Goal: Task Accomplishment & Management: Use online tool/utility

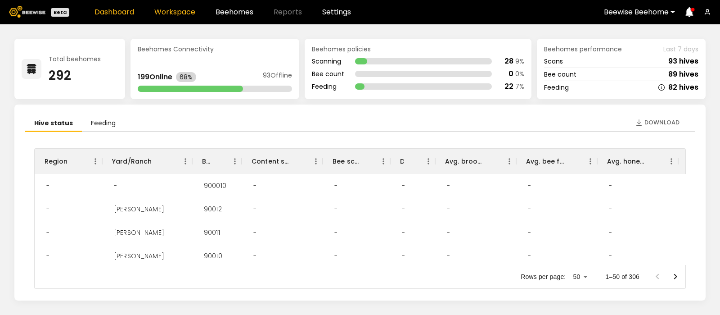
click at [174, 9] on link "Workspace" at bounding box center [174, 12] width 41 height 7
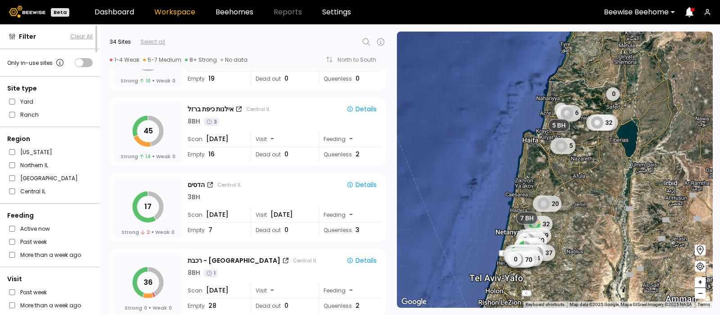
scroll to position [963, 0]
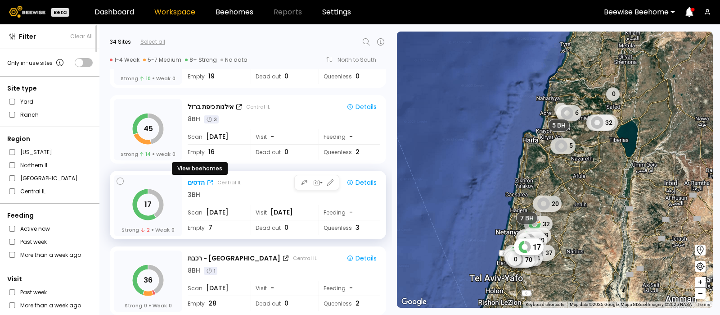
click at [198, 179] on div "הדסים" at bounding box center [196, 182] width 17 height 9
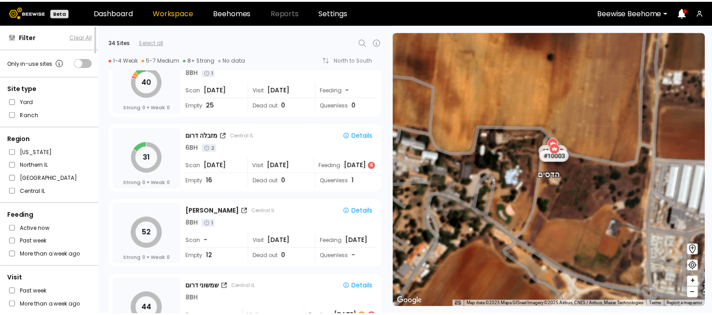
scroll to position [1917, 0]
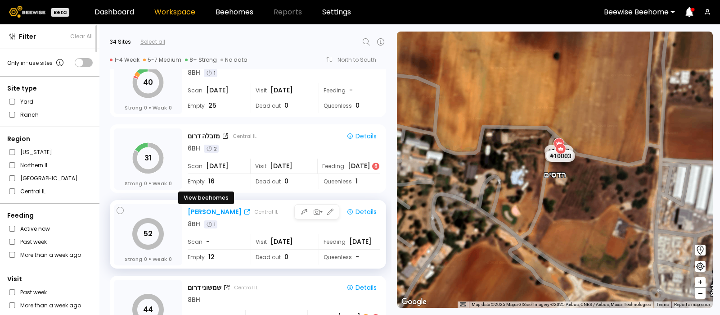
click at [202, 211] on div "[PERSON_NAME]" at bounding box center [215, 211] width 54 height 9
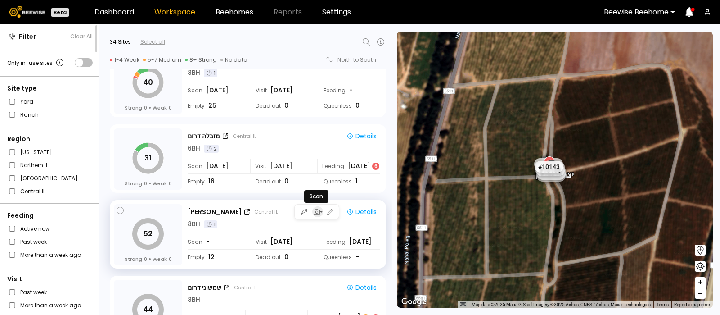
click at [313, 213] on icon "button" at bounding box center [317, 212] width 8 height 8
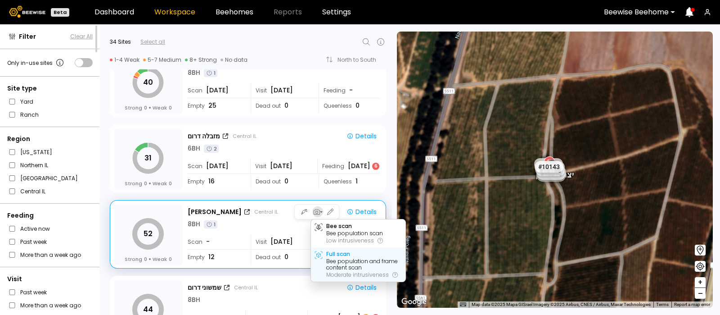
click at [338, 258] on div "Bee population and frame content scan" at bounding box center [364, 264] width 76 height 13
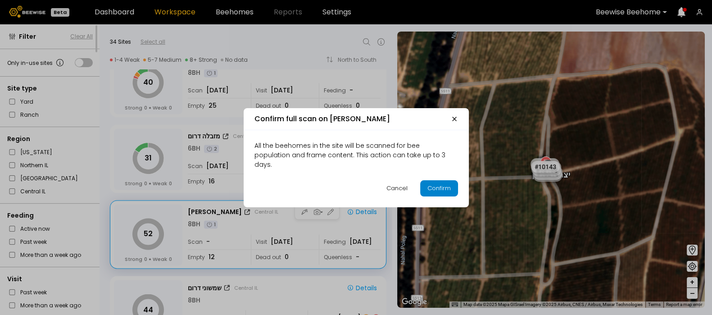
click at [438, 186] on div "Confirm" at bounding box center [438, 188] width 23 height 9
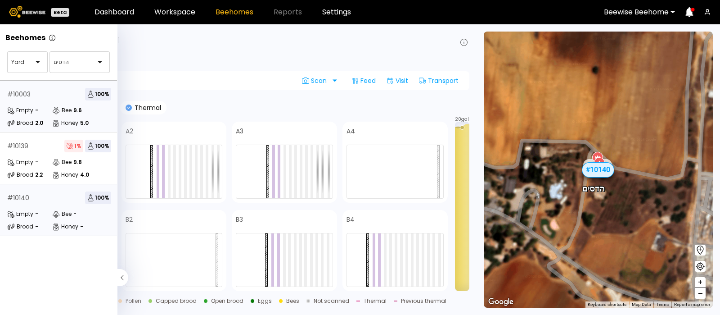
click at [43, 104] on div "# 10003 100 % Empty - Bee 9.6 Brood 2.0 Honey 5.0" at bounding box center [59, 107] width 118 height 52
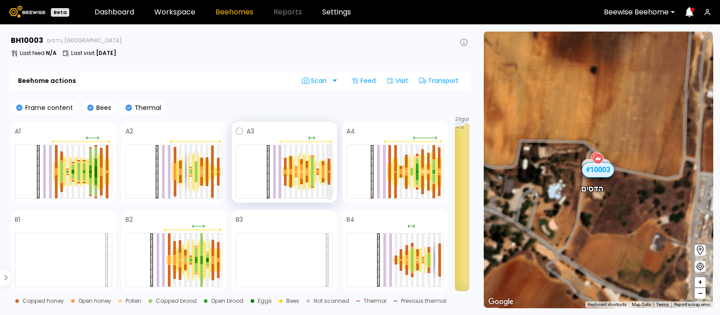
click at [328, 173] on div at bounding box center [329, 178] width 3 height 12
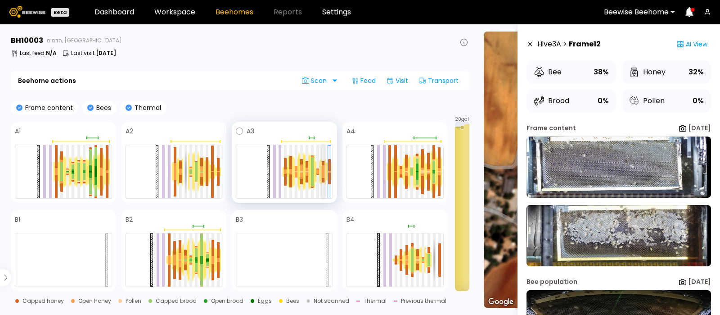
click at [323, 172] on div at bounding box center [323, 175] width 3 height 6
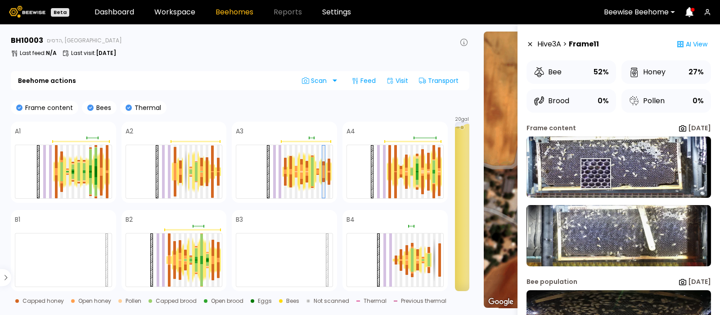
click at [596, 174] on img at bounding box center [619, 166] width 185 height 61
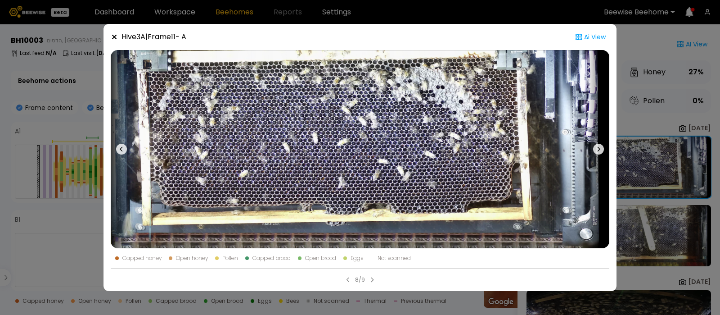
click at [598, 144] on icon at bounding box center [598, 149] width 11 height 11
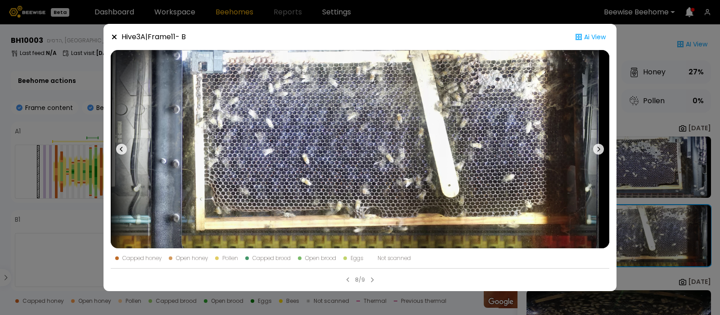
click at [598, 144] on icon at bounding box center [598, 149] width 11 height 11
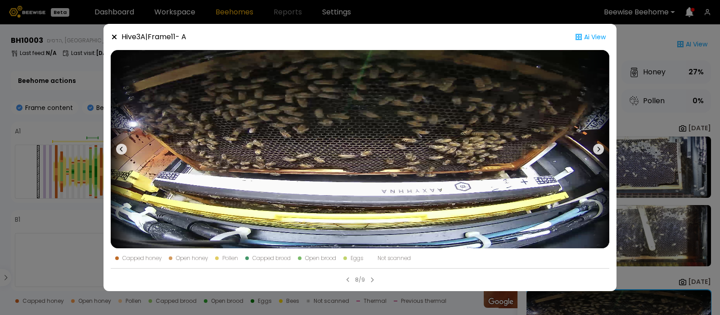
click at [115, 38] on icon at bounding box center [114, 37] width 5 height 5
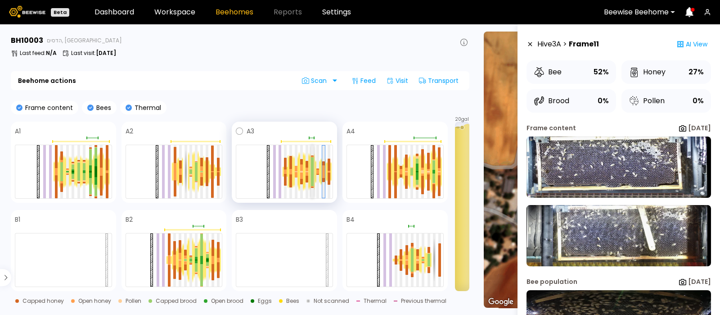
click at [311, 164] on div at bounding box center [312, 164] width 3 height 14
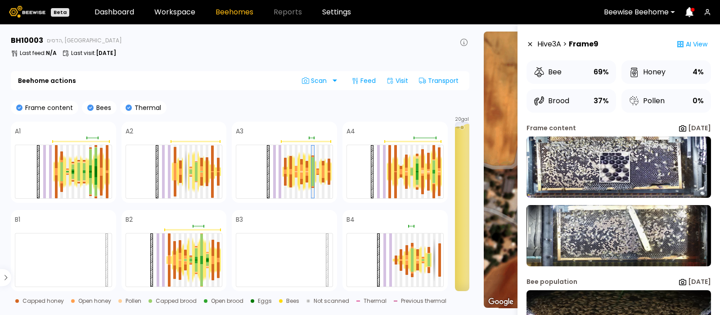
click at [615, 168] on img at bounding box center [619, 166] width 185 height 61
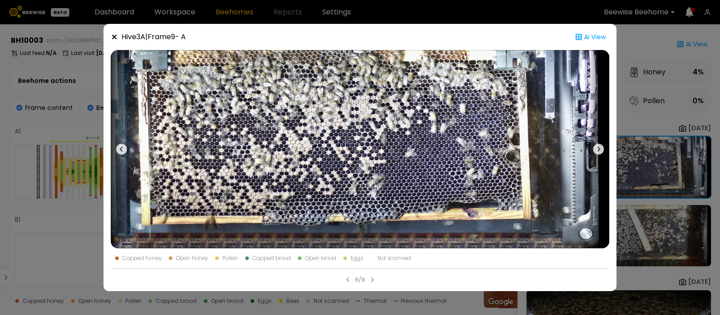
click at [599, 146] on icon at bounding box center [598, 149] width 11 height 11
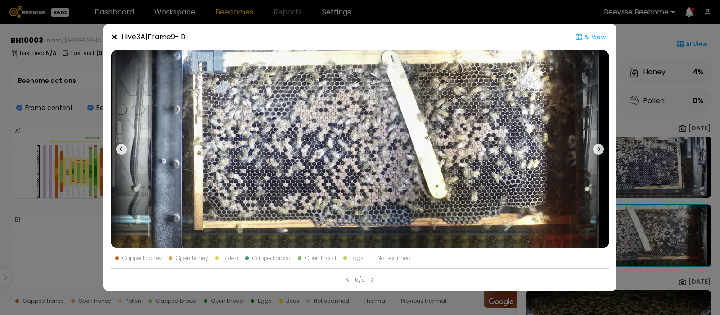
click at [112, 35] on icon at bounding box center [114, 36] width 7 height 7
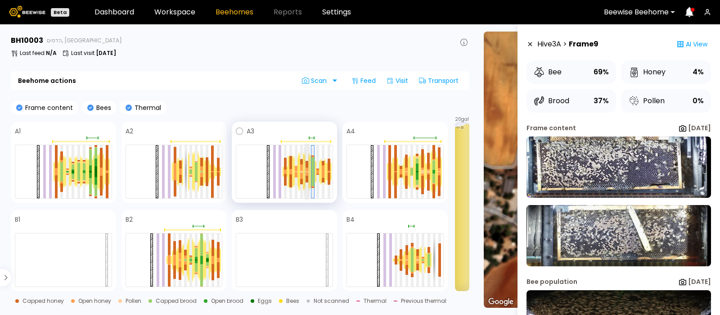
click at [306, 165] on div at bounding box center [307, 164] width 3 height 7
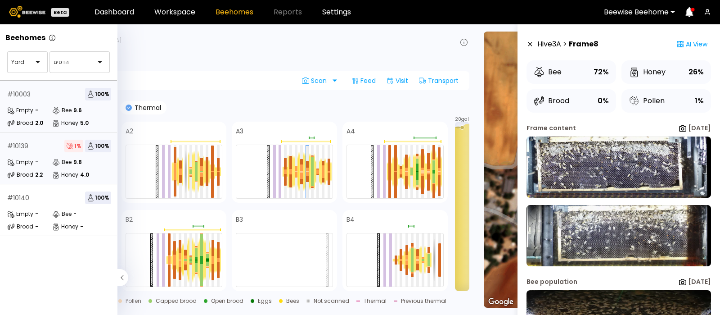
click at [44, 161] on div "Empty -" at bounding box center [29, 162] width 45 height 9
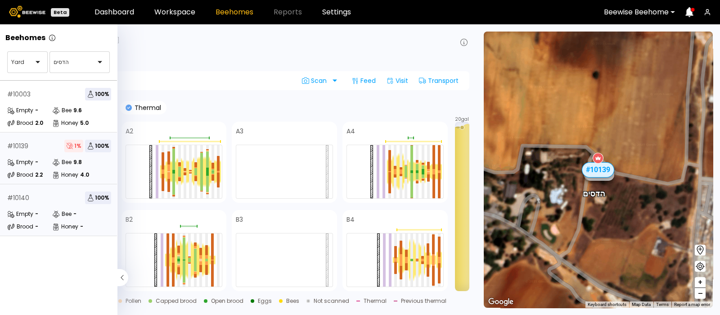
click at [36, 201] on div "# 10140 100 %" at bounding box center [59, 197] width 104 height 13
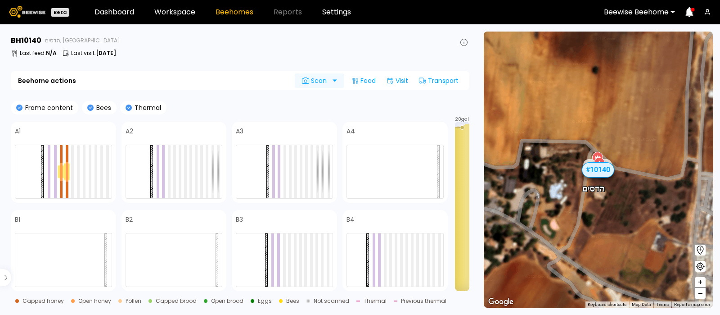
click at [318, 82] on span "Scan" at bounding box center [316, 80] width 28 height 7
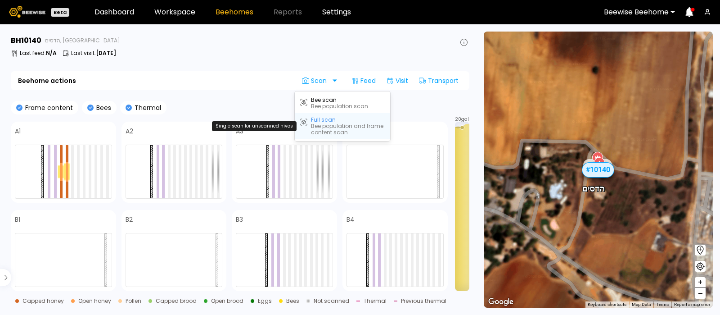
click at [321, 123] on div "Bee population and frame content scan" at bounding box center [348, 129] width 74 height 13
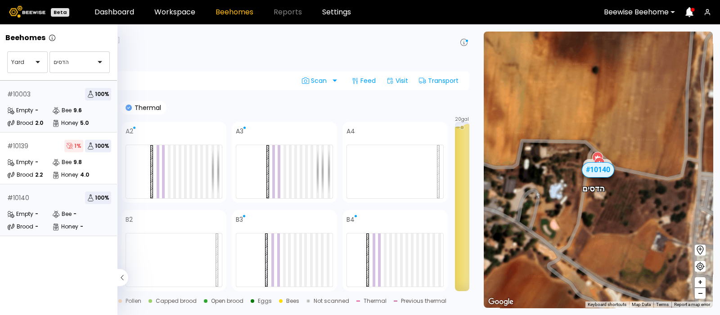
click at [45, 102] on div "# 10003 100 % Empty - Bee 9.6 Brood 2.0 Honey 5.0" at bounding box center [59, 107] width 118 height 52
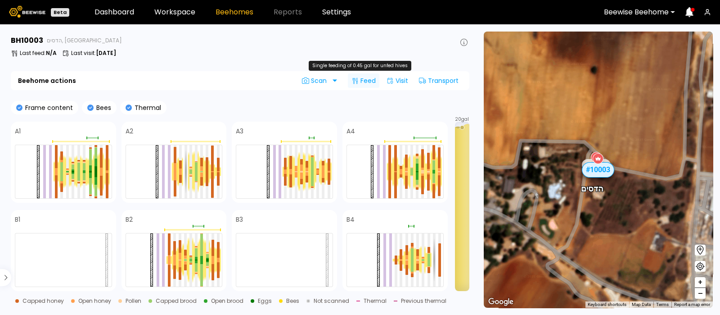
click at [365, 80] on div "Feed" at bounding box center [364, 80] width 32 height 14
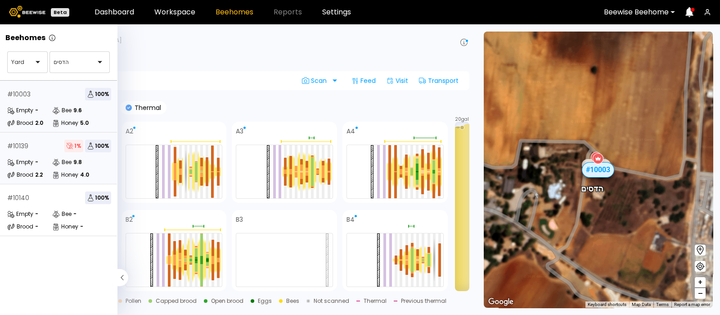
click at [32, 148] on div "# 10139 1 % 100 %" at bounding box center [59, 146] width 104 height 13
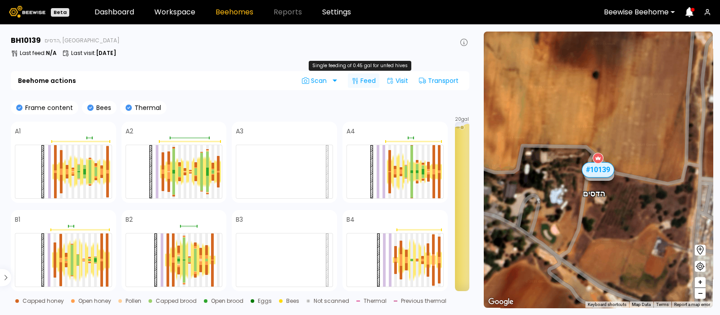
click at [358, 84] on icon at bounding box center [355, 80] width 7 height 7
